Goal: Check status

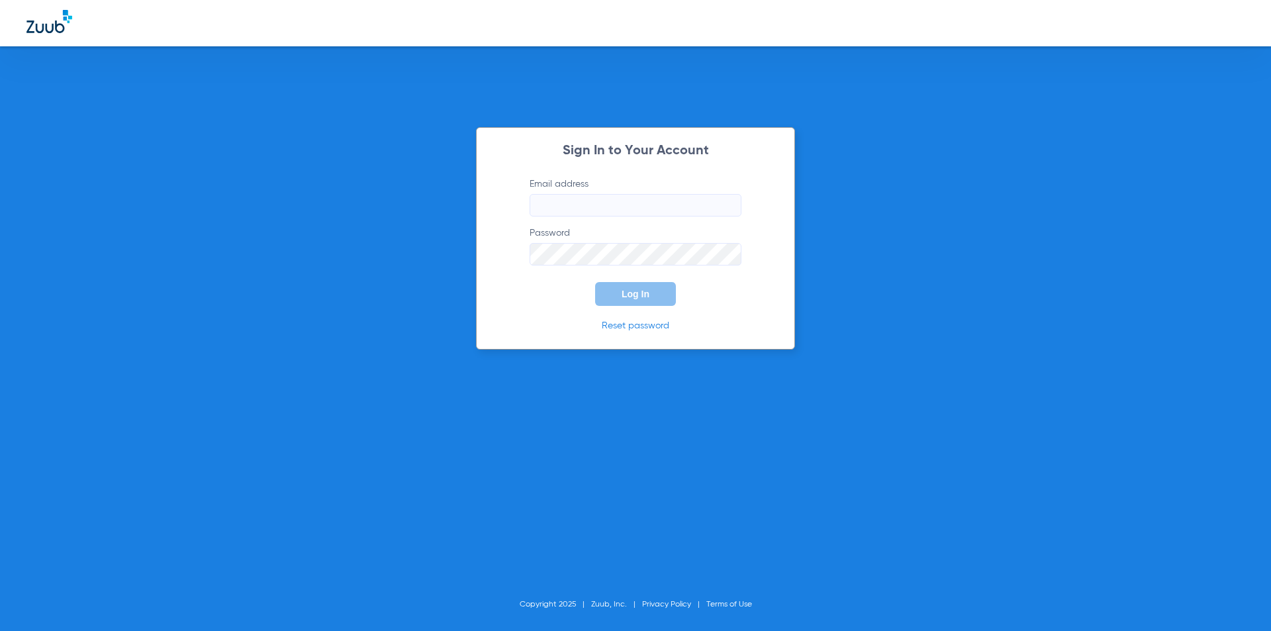
type input "[EMAIL_ADDRESS][DOMAIN_NAME]"
click at [663, 295] on button "Log In" at bounding box center [635, 294] width 81 height 24
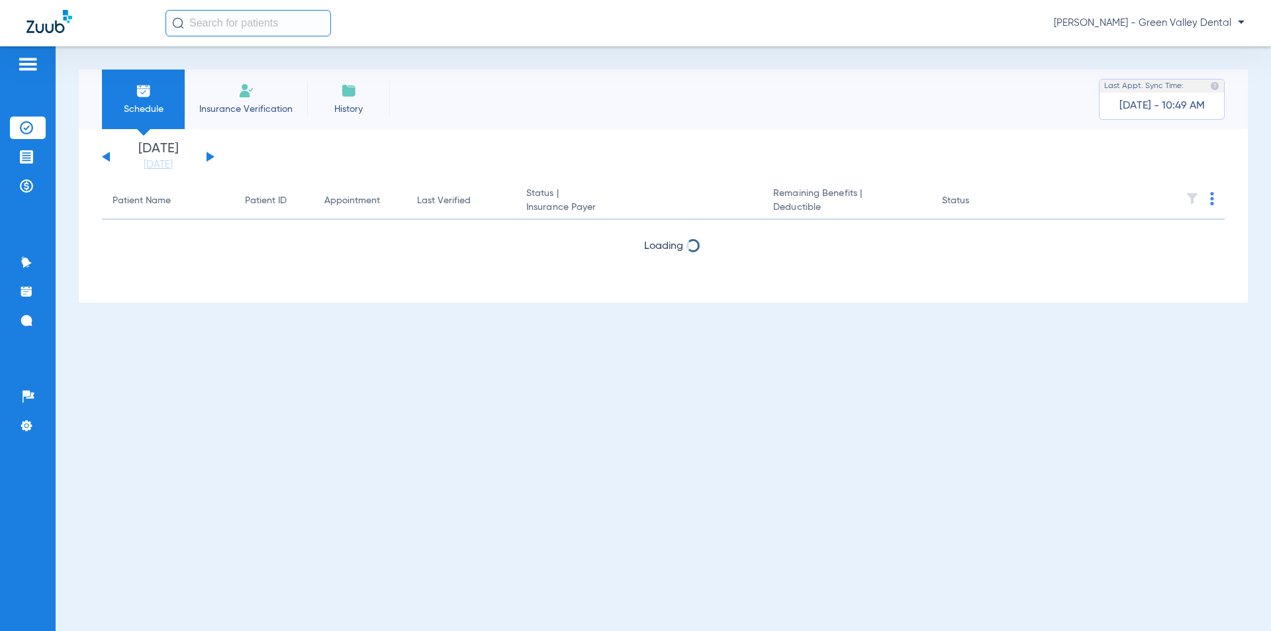
click at [208, 156] on button at bounding box center [210, 157] width 8 height 10
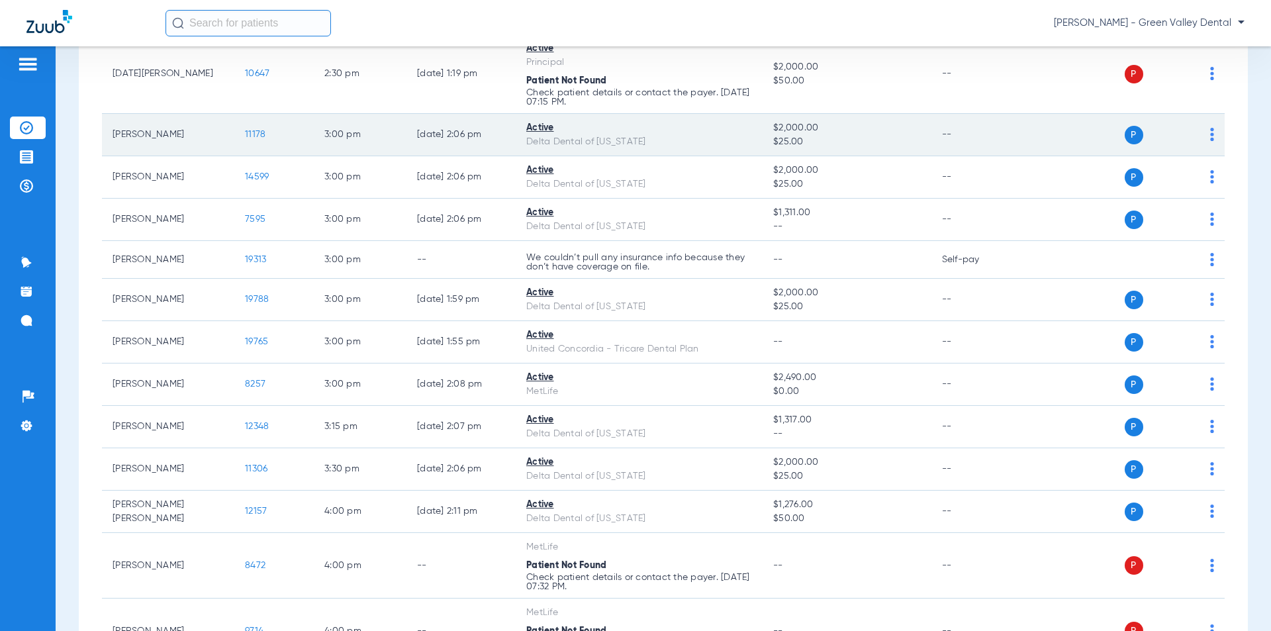
scroll to position [2445, 0]
